Goal: Transaction & Acquisition: Purchase product/service

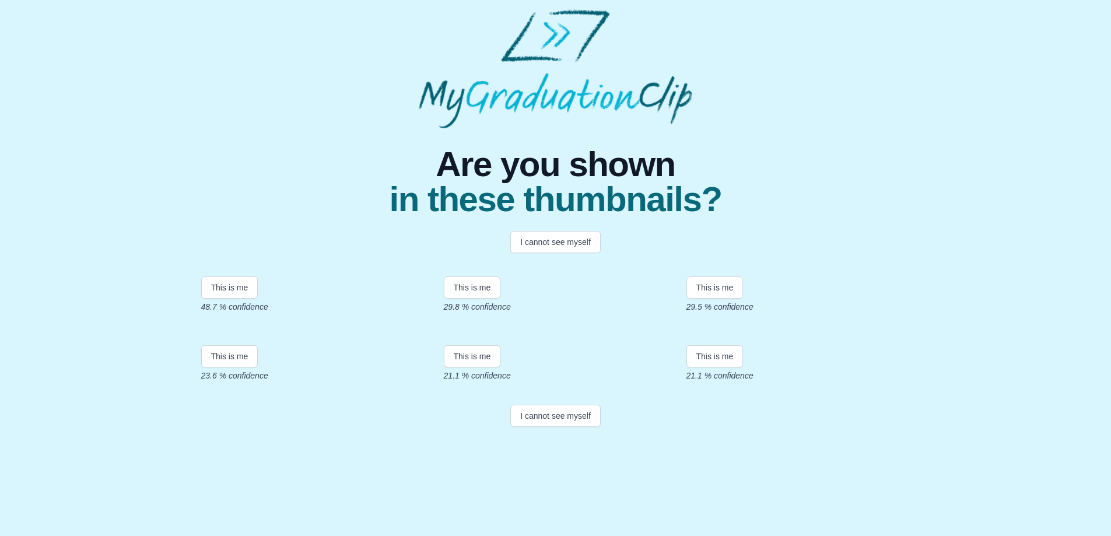
scroll to position [156, 0]
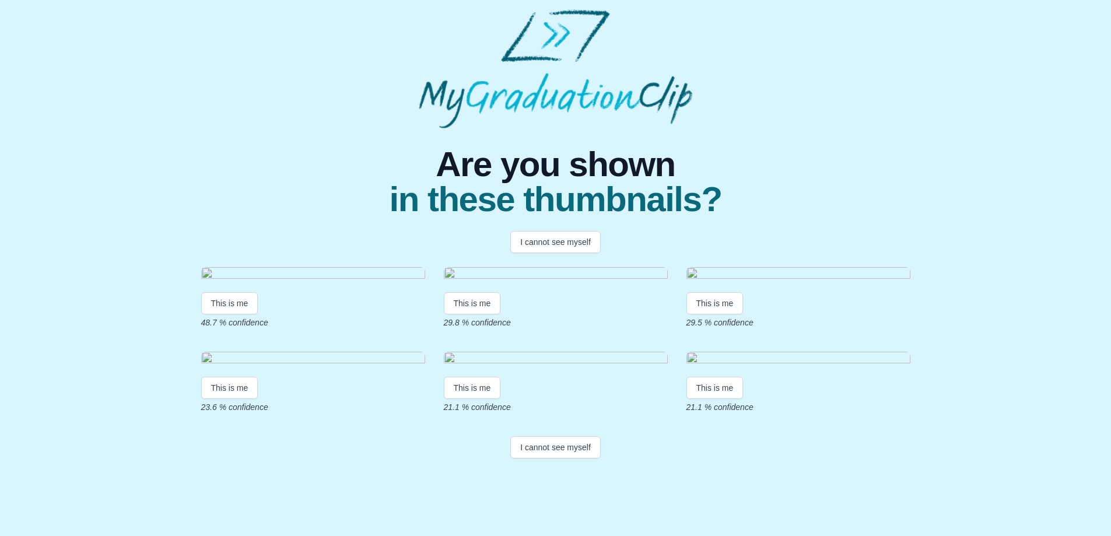
click at [372, 267] on img at bounding box center [313, 275] width 224 height 16
click at [243, 292] on button "This is me" at bounding box center [229, 303] width 57 height 22
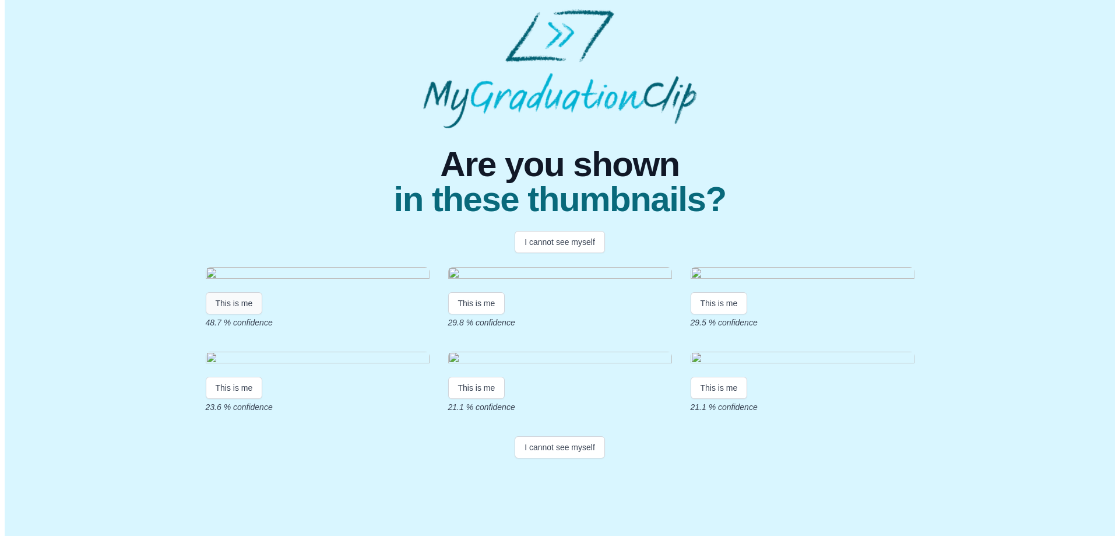
scroll to position [0, 0]
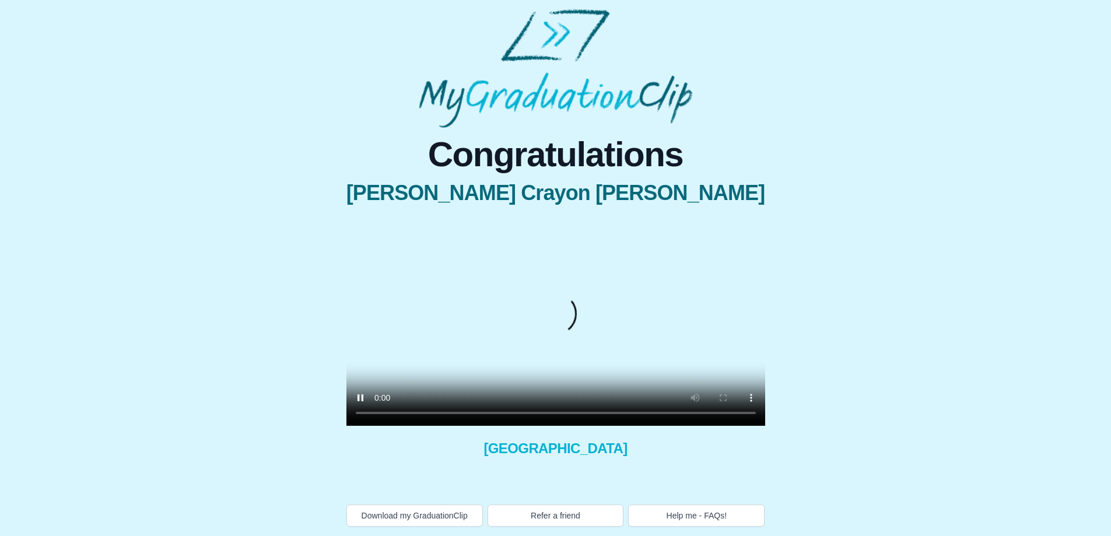
scroll to position [44, 0]
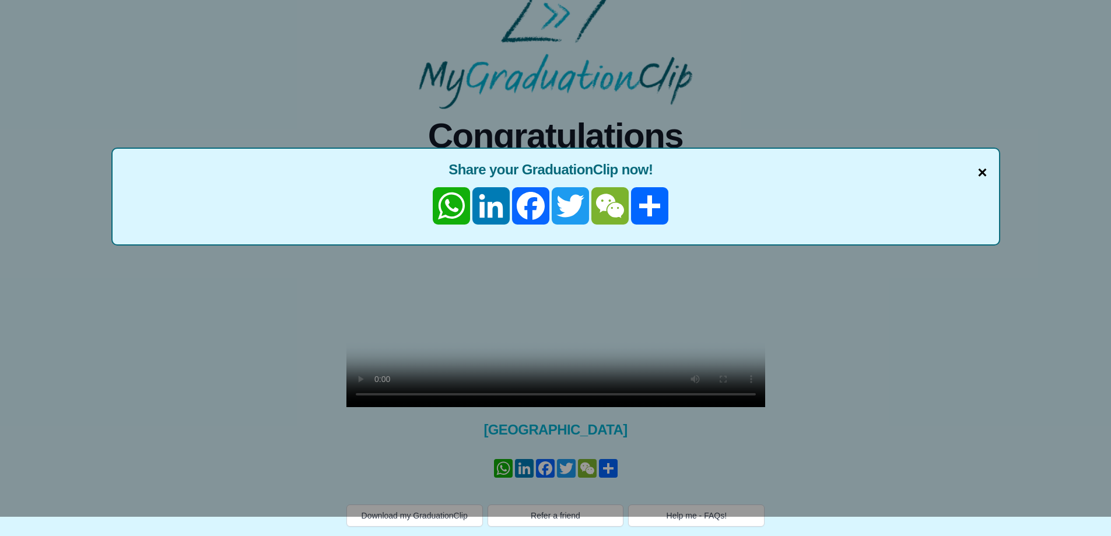
click at [983, 160] on span "×" at bounding box center [981, 172] width 9 height 24
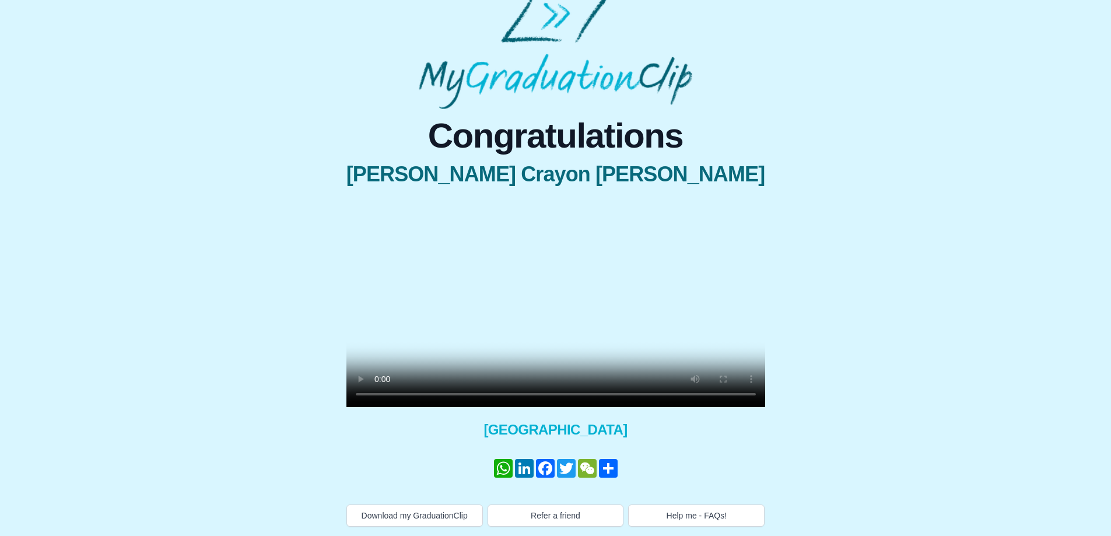
click at [557, 332] on video at bounding box center [555, 302] width 419 height 209
drag, startPoint x: 771, startPoint y: 236, endPoint x: 787, endPoint y: 252, distance: 23.1
click at [779, 244] on div "Congratulations Yuk Ching Crayon Yim × Share your GraduationClip now! WhatsApp …" at bounding box center [555, 322] width 447 height 409
